Goal: Navigation & Orientation: Find specific page/section

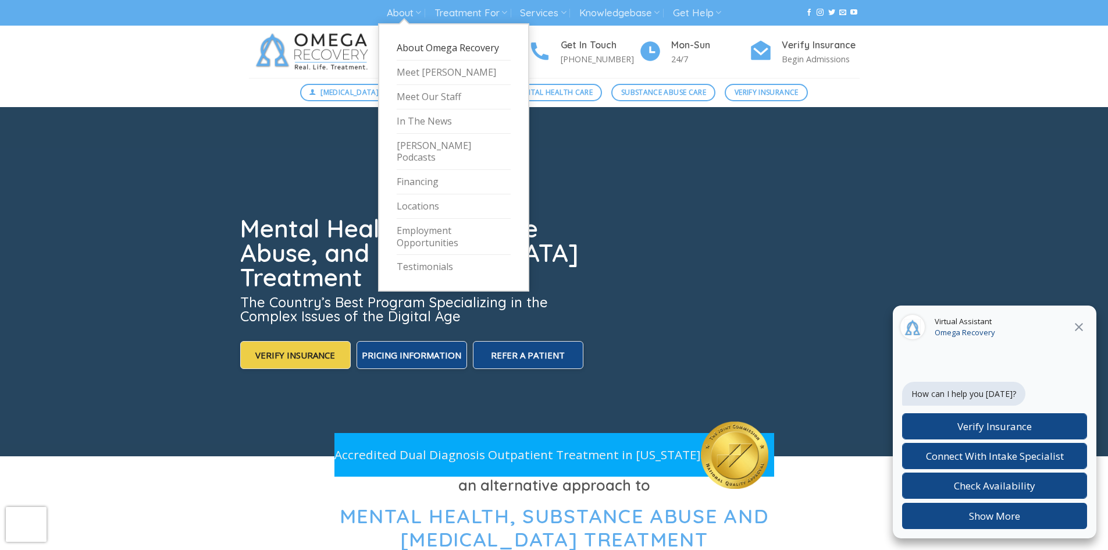
click at [414, 47] on link "About Omega Recovery" at bounding box center [454, 48] width 114 height 24
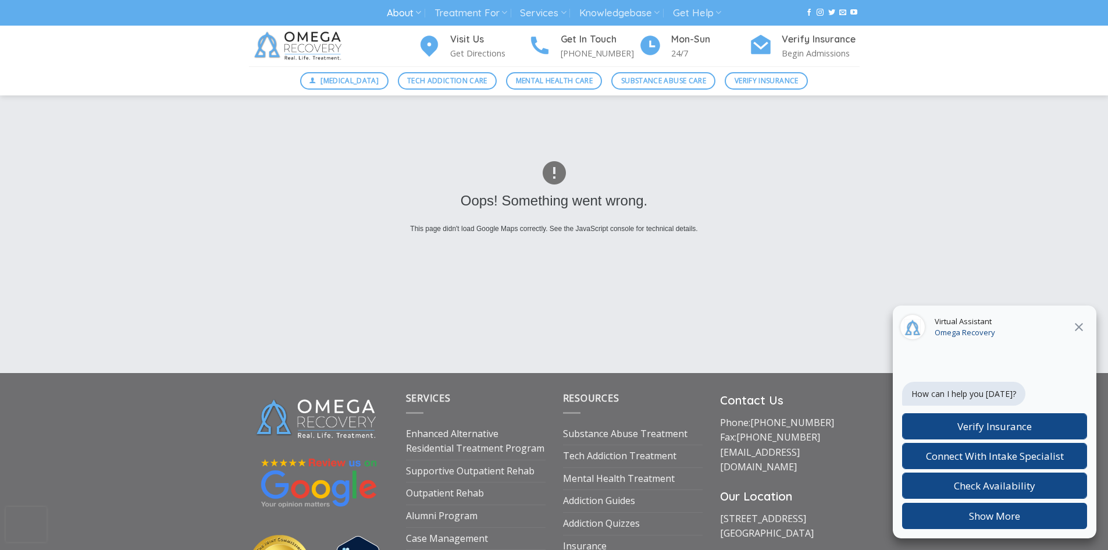
scroll to position [1912, 0]
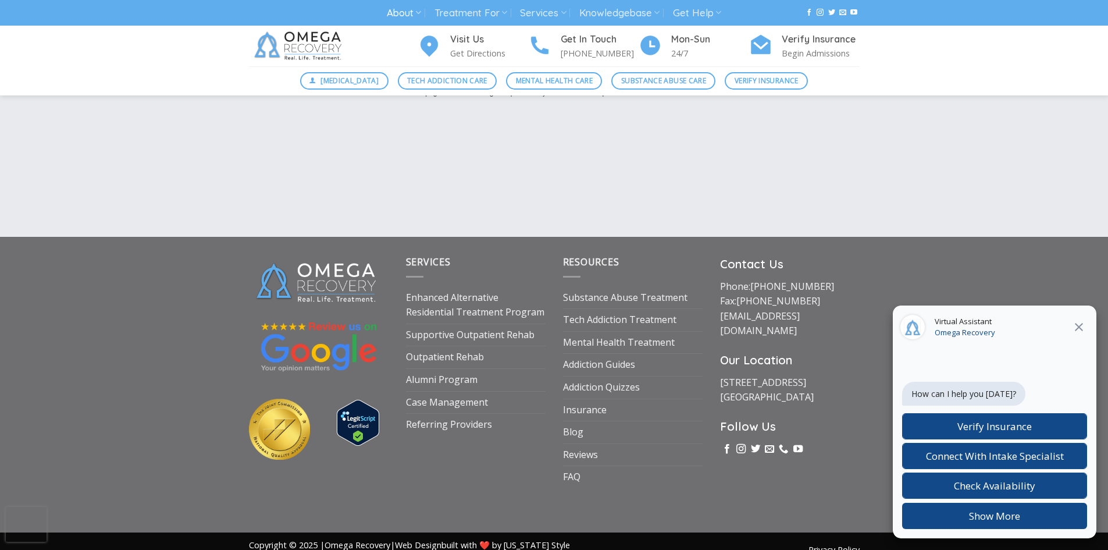
drag, startPoint x: 248, startPoint y: 203, endPoint x: 126, endPoint y: 173, distance: 125.9
click at [122, 194] on div "Oops! Something went wrong. This page didn't load Google Maps correctly. See th…" at bounding box center [554, 62] width 1108 height 349
